Goal: Task Accomplishment & Management: Manage account settings

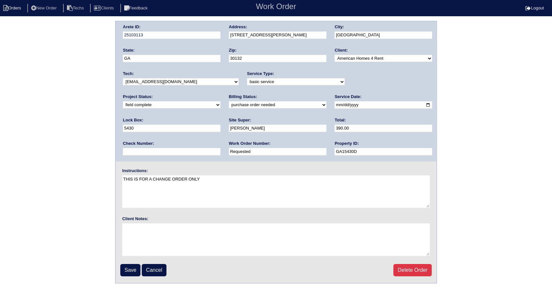
click at [24, 5] on li "Orders" at bounding box center [13, 8] width 26 height 9
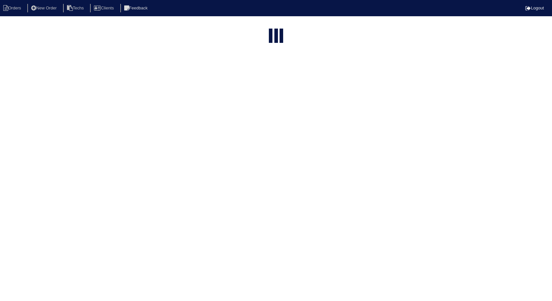
select select "15"
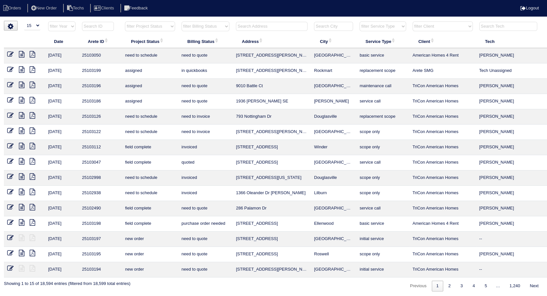
click at [255, 25] on input "text" at bounding box center [272, 26] width 72 height 9
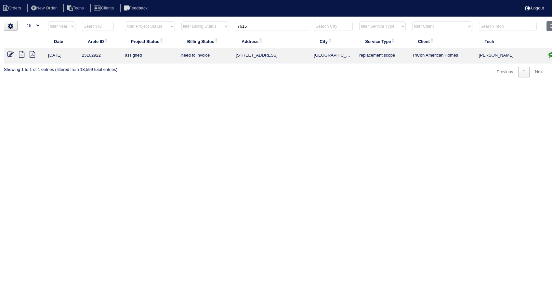
type input "7615"
click at [549, 55] on icon "button" at bounding box center [551, 54] width 7 height 7
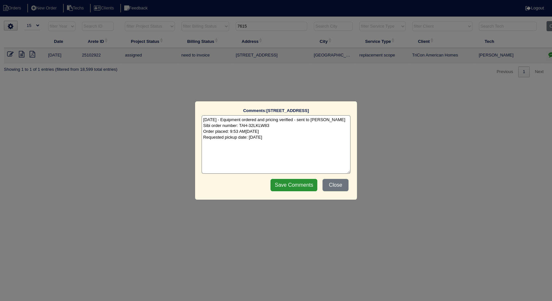
click at [288, 133] on textarea "8/13/25 - Equipment ordered and pricing verified - sent to Goldie - rk Sibi ord…" at bounding box center [276, 144] width 149 height 59
click at [287, 138] on textarea "8/13/25 - Equipment ordered and pricing verified - sent to Goldie - rk Sibi ord…" at bounding box center [276, 144] width 149 height 59
type textarea "8/13/25 - Equipment ordered and pricing verified - sent to Goldie - rk Sibi ord…"
click at [297, 184] on input "Save Comments" at bounding box center [293, 185] width 47 height 12
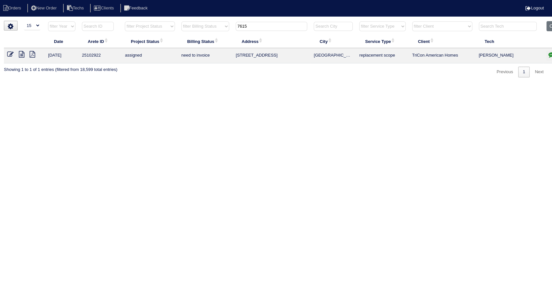
click at [9, 53] on icon at bounding box center [10, 54] width 7 height 7
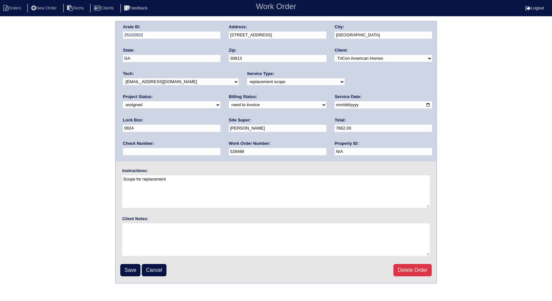
click at [220, 101] on select "new order assigned in progress field complete need to schedule admin review arc…" at bounding box center [172, 104] width 98 height 7
select select "completed"
click at [220, 101] on select "new order assigned in progress field complete need to schedule admin review arc…" at bounding box center [172, 104] width 98 height 7
click at [129, 268] on input "Save" at bounding box center [130, 270] width 20 height 12
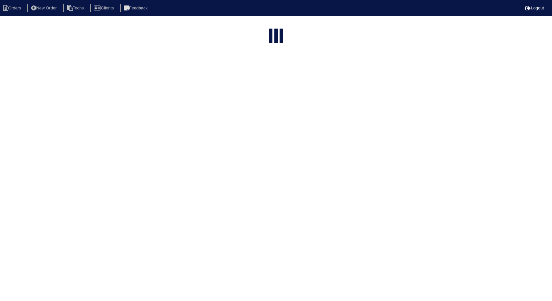
select select "15"
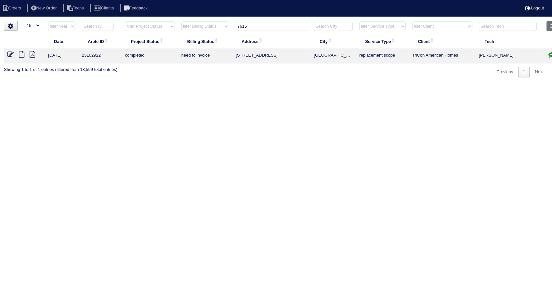
drag, startPoint x: 256, startPoint y: 22, endPoint x: 152, endPoint y: 48, distance: 106.6
click at [152, 48] on table "Date Arete ID Project Status Billing Status Address City Service Type Client Te…" at bounding box center [286, 42] width 564 height 42
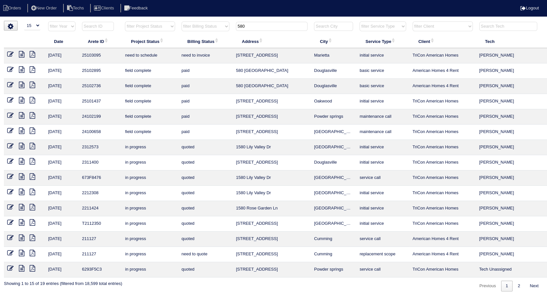
type input "580"
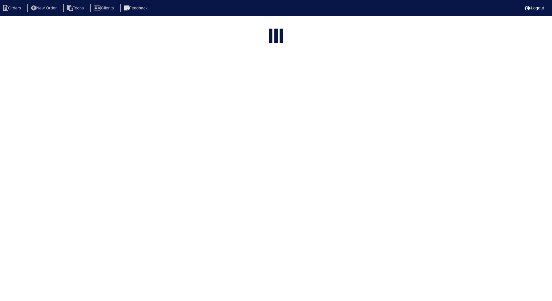
select select "15"
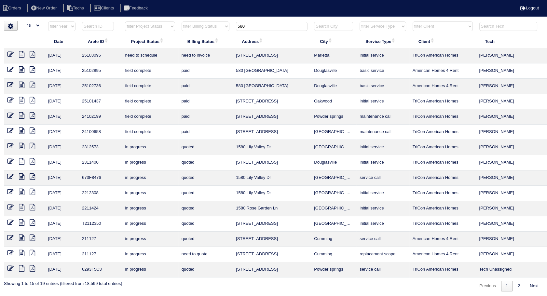
drag, startPoint x: 250, startPoint y: 25, endPoint x: 207, endPoint y: 36, distance: 44.3
click at [207, 36] on table "Date Arete ID Project Status Billing Status Address City Service Type Client Te…" at bounding box center [286, 149] width 564 height 256
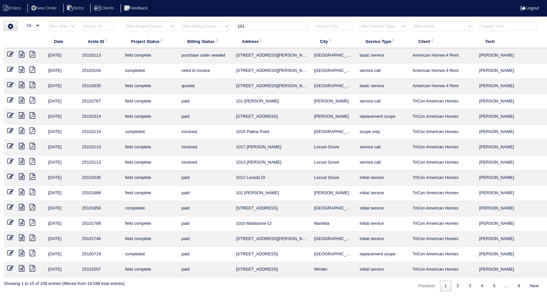
type input "101"
click at [10, 68] on icon at bounding box center [10, 69] width 7 height 7
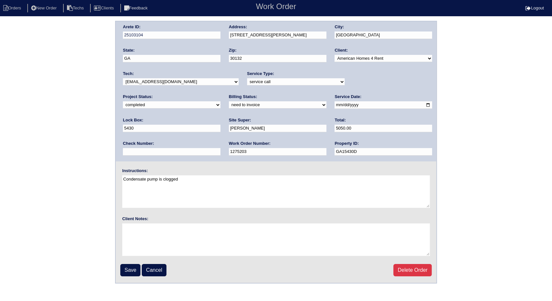
click at [229, 106] on select "need to quote quoted need to invoice invoiced paid warranty purchase order need…" at bounding box center [278, 104] width 98 height 7
select select "invoiced"
click at [229, 101] on select "need to quote quoted need to invoice invoiced paid warranty purchase order need…" at bounding box center [278, 104] width 98 height 7
click at [128, 267] on input "Save" at bounding box center [130, 270] width 20 height 12
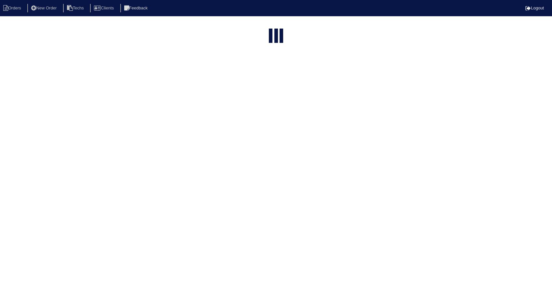
select select "15"
type input "101"
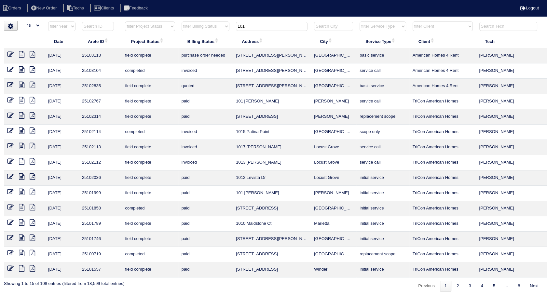
click at [11, 83] on icon at bounding box center [10, 85] width 7 height 7
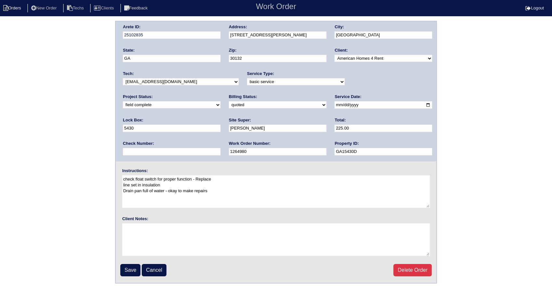
click at [9, 10] on li "Orders" at bounding box center [13, 8] width 26 height 9
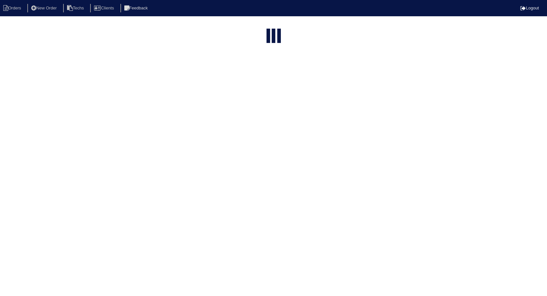
select select "15"
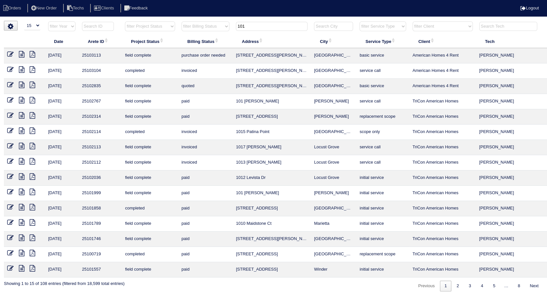
click at [13, 52] on icon at bounding box center [10, 54] width 7 height 7
